Goal: Transaction & Acquisition: Purchase product/service

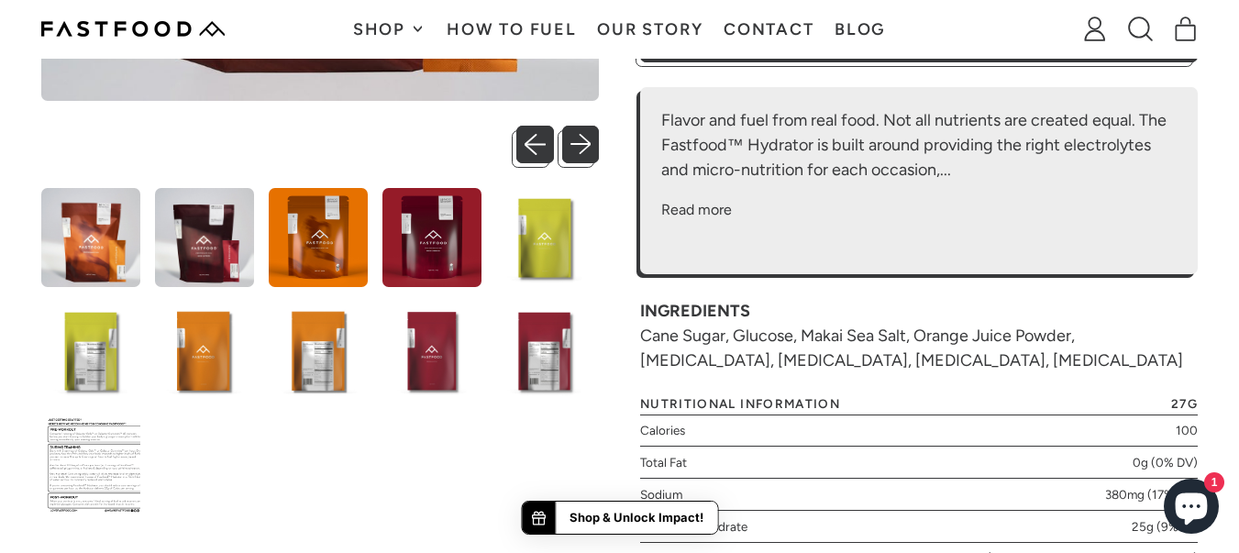
scroll to position [440, 0]
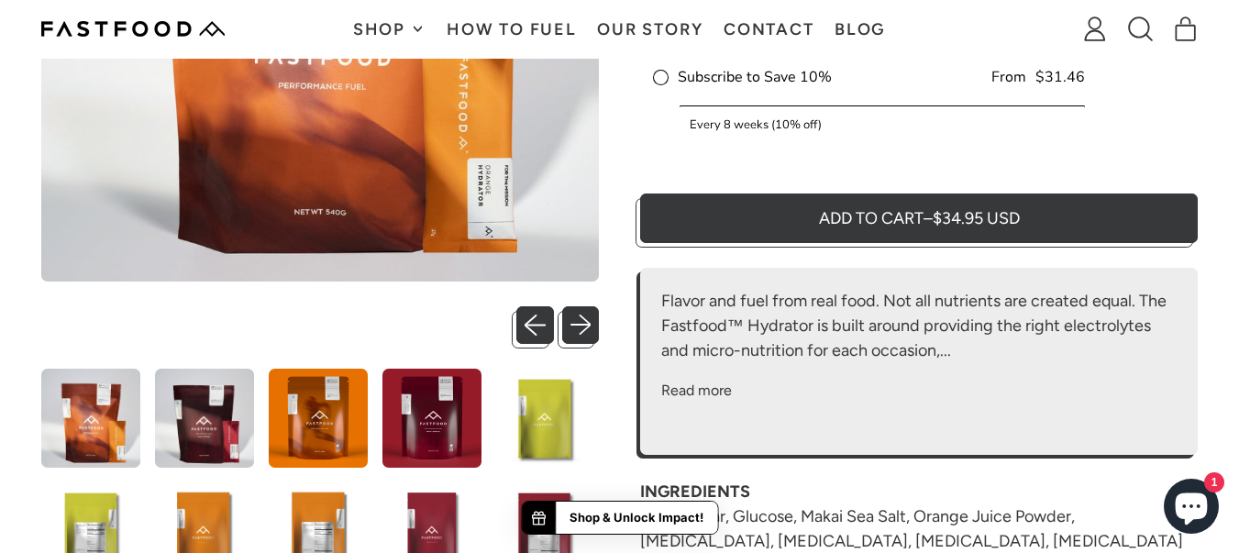
click at [157, 25] on img at bounding box center [132, 29] width 183 height 16
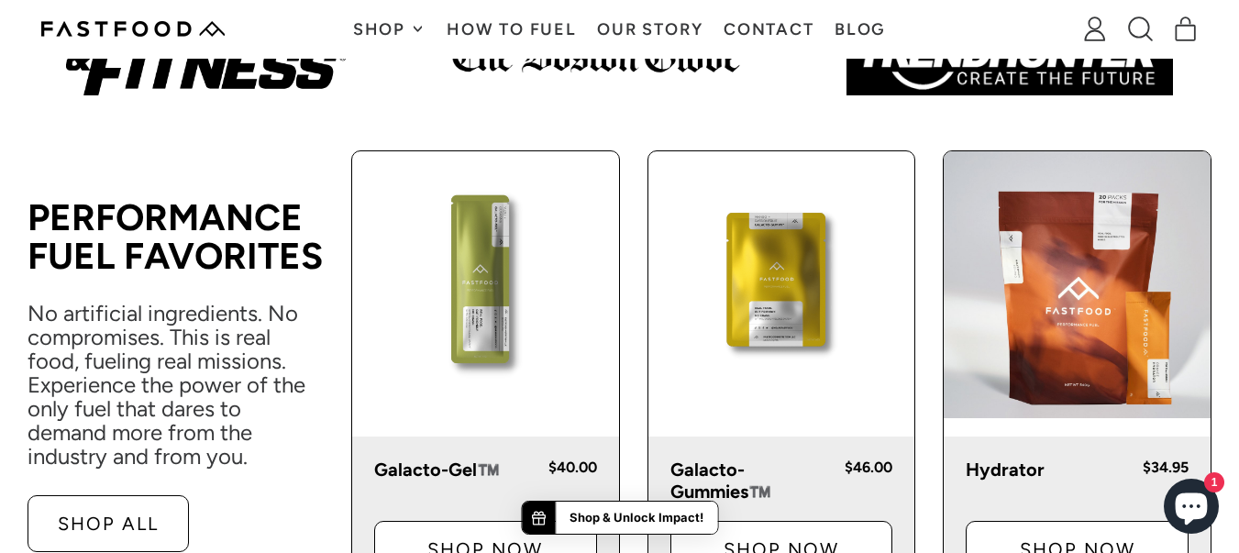
scroll to position [990, 0]
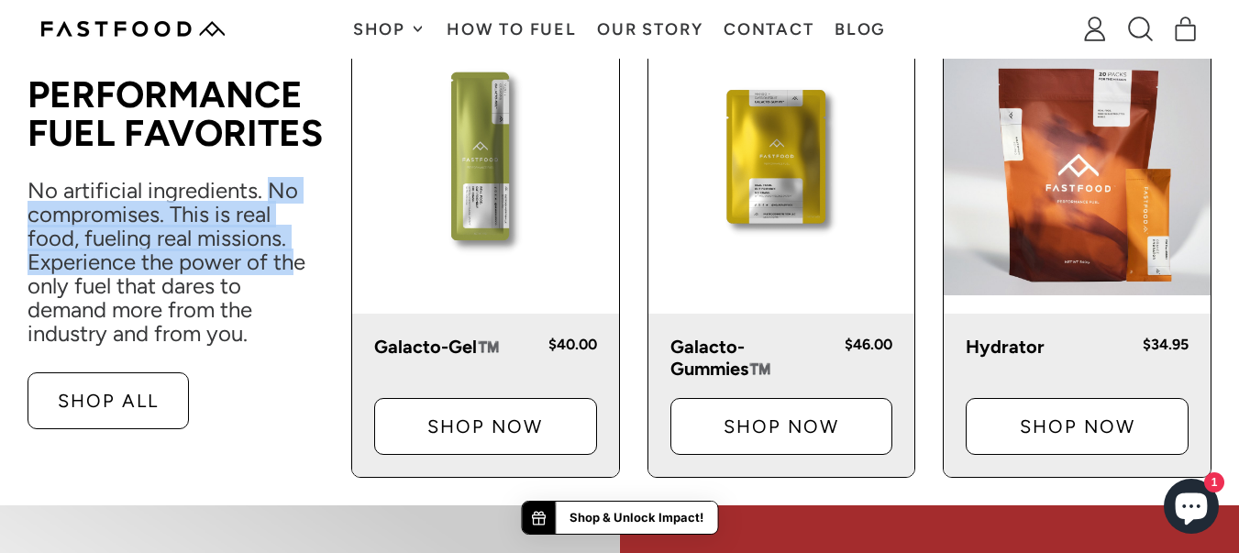
drag, startPoint x: 275, startPoint y: 191, endPoint x: 298, endPoint y: 251, distance: 64.7
click at [298, 251] on p "No artificial ingredients. No compromises. This is real food, fueling real miss…" at bounding box center [176, 262] width 296 height 167
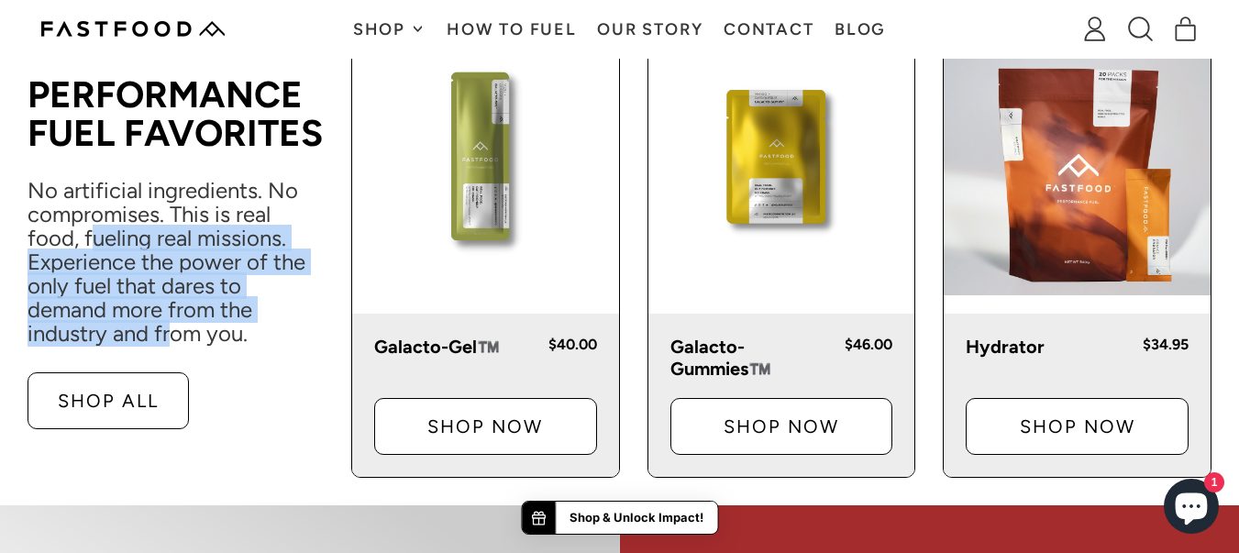
drag, startPoint x: 90, startPoint y: 241, endPoint x: 174, endPoint y: 327, distance: 120.6
click at [174, 327] on p "No artificial ingredients. No compromises. This is real food, fueling real miss…" at bounding box center [176, 262] width 296 height 167
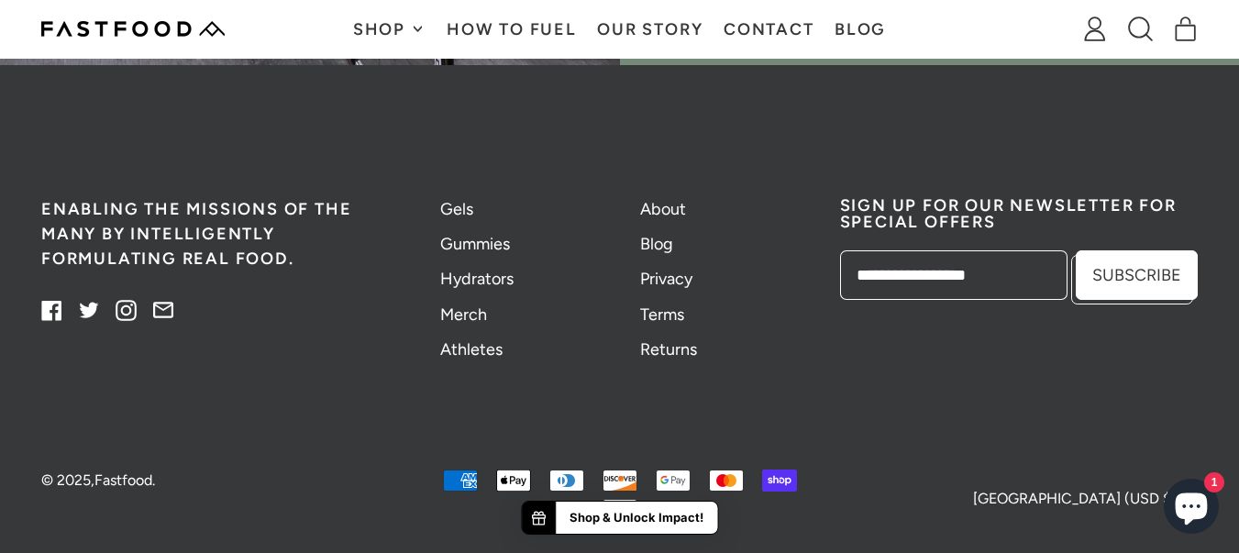
scroll to position [4828, 0]
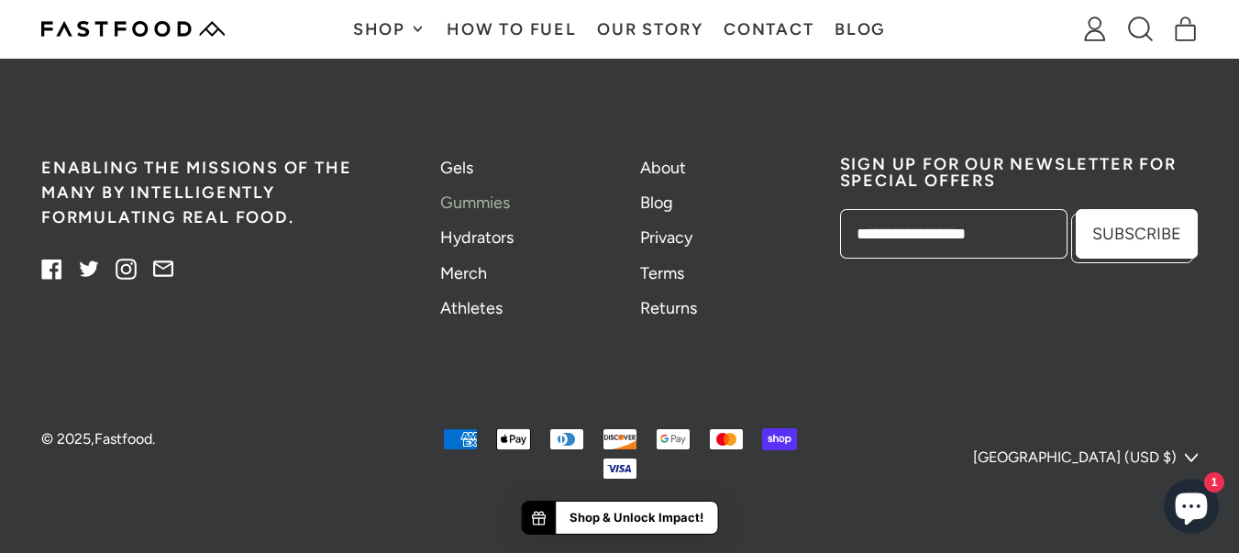
click at [477, 202] on link "Gummies" at bounding box center [475, 203] width 70 height 20
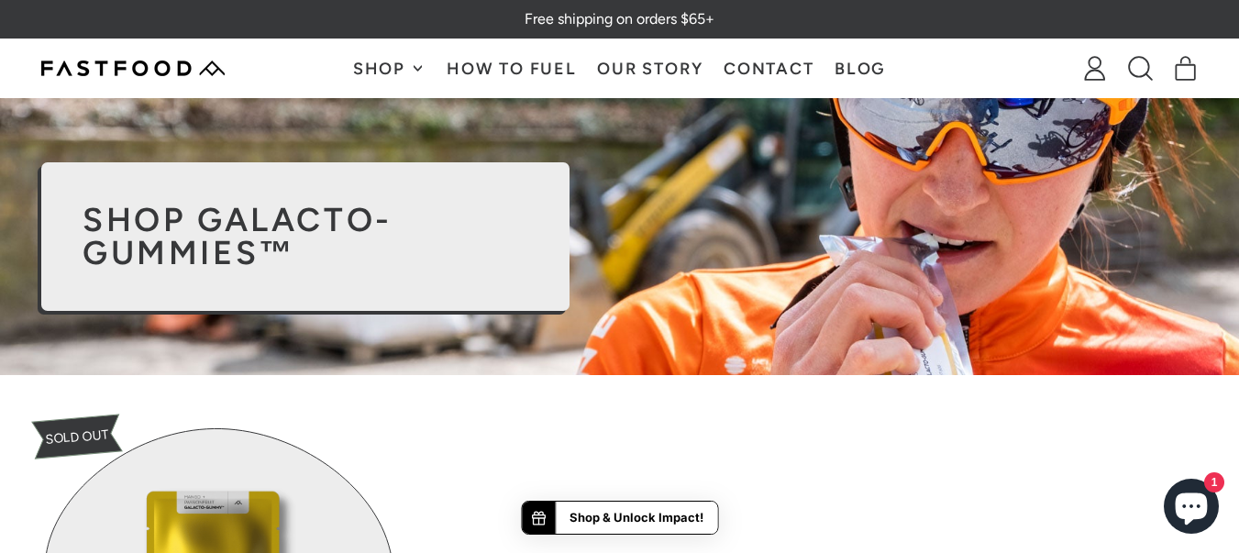
scroll to position [440, 0]
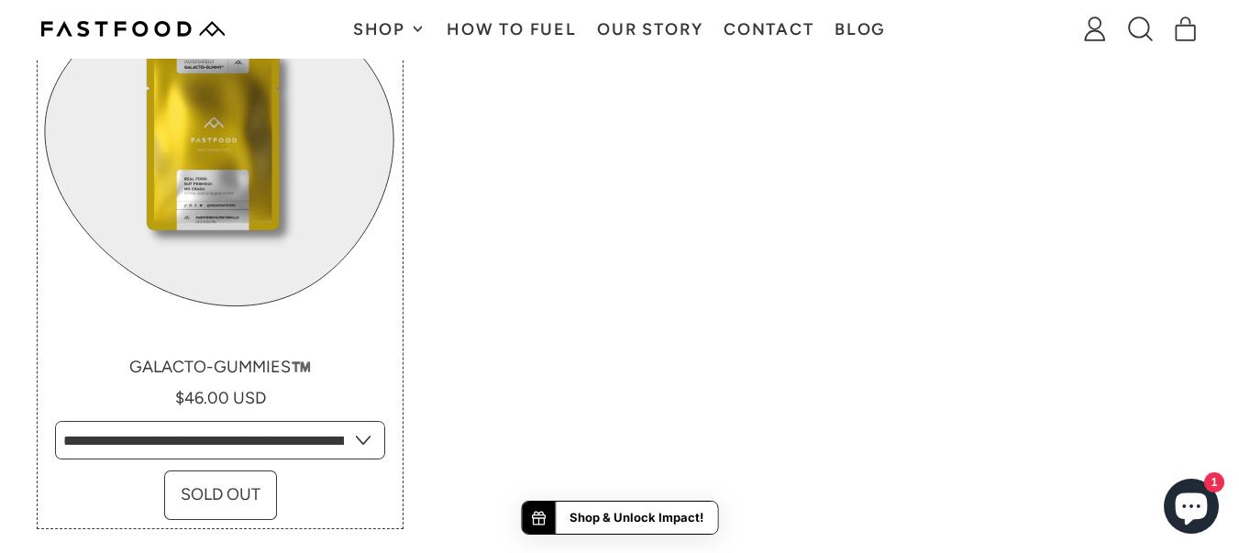
click at [227, 182] on link "Galacto-Gummies™️" at bounding box center [220, 247] width 358 height 556
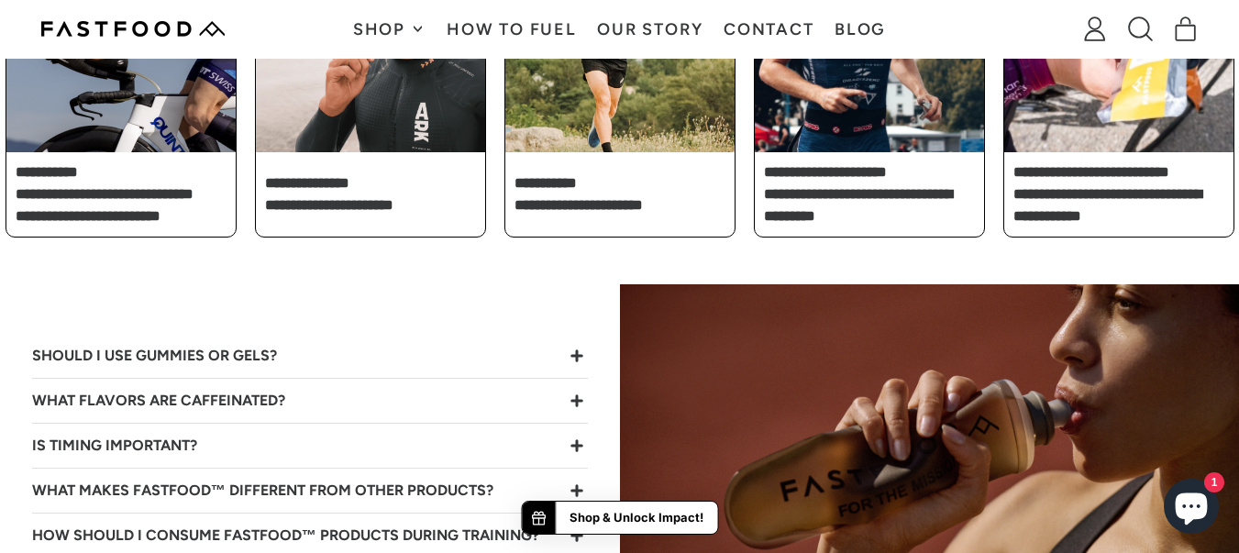
scroll to position [3301, 0]
